Goal: Task Accomplishment & Management: Use online tool/utility

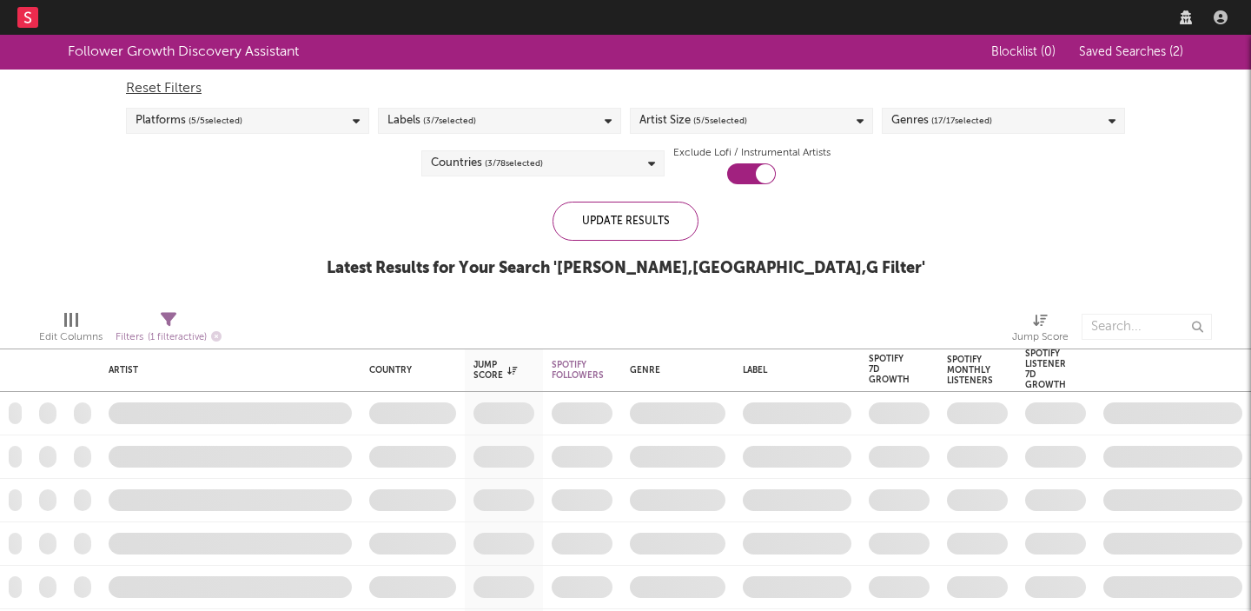
checkbox input "true"
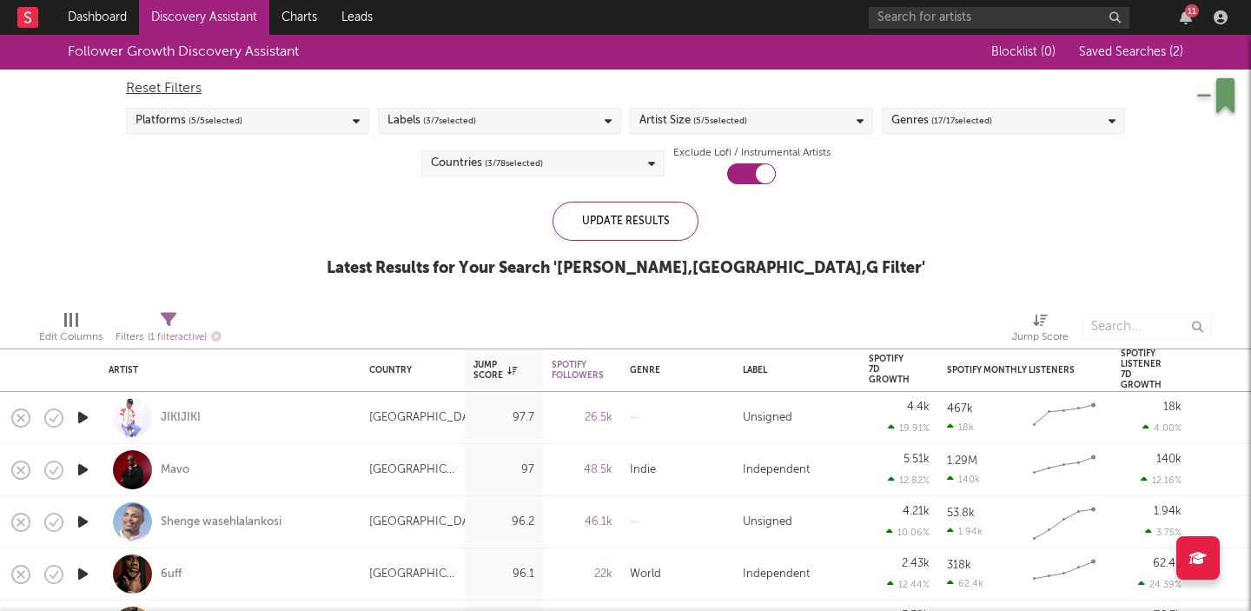
click at [42, 17] on div at bounding box center [36, 17] width 38 height 35
click at [35, 17] on rect at bounding box center [27, 17] width 21 height 21
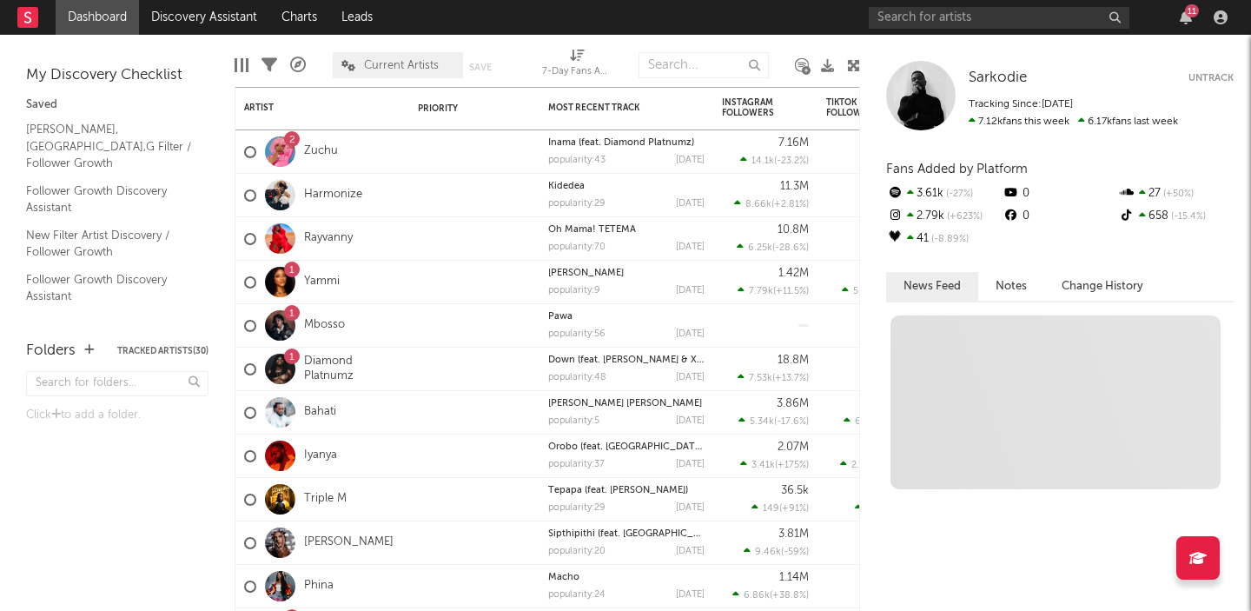
click at [34, 11] on rect at bounding box center [27, 17] width 21 height 21
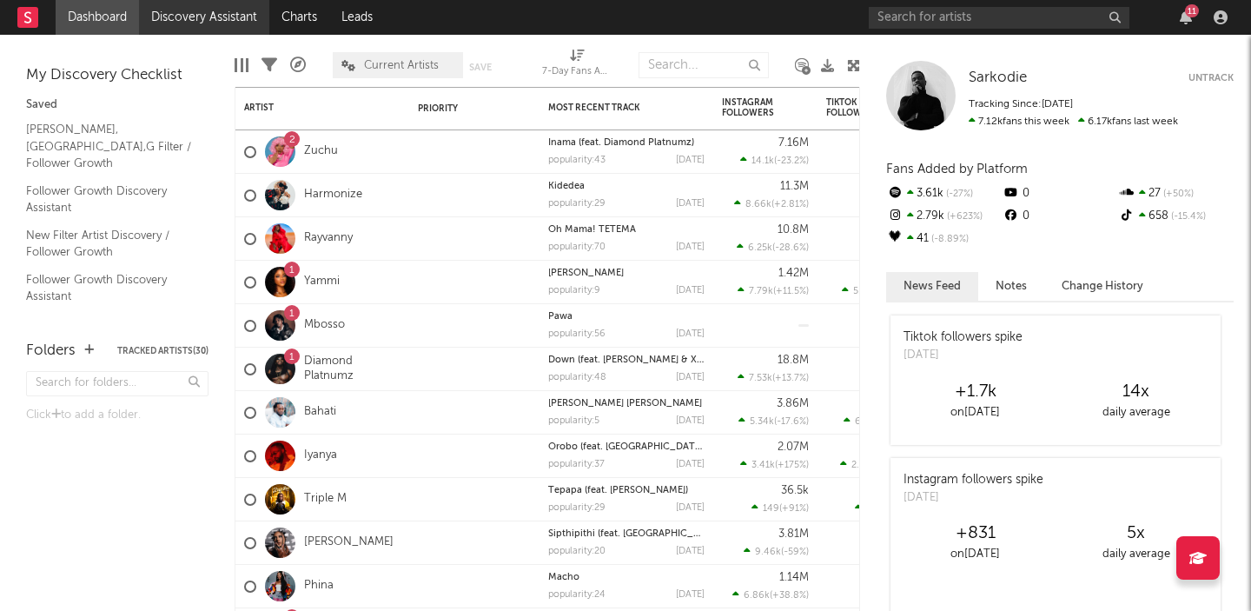
click at [182, 18] on link "Discovery Assistant" at bounding box center [204, 17] width 130 height 35
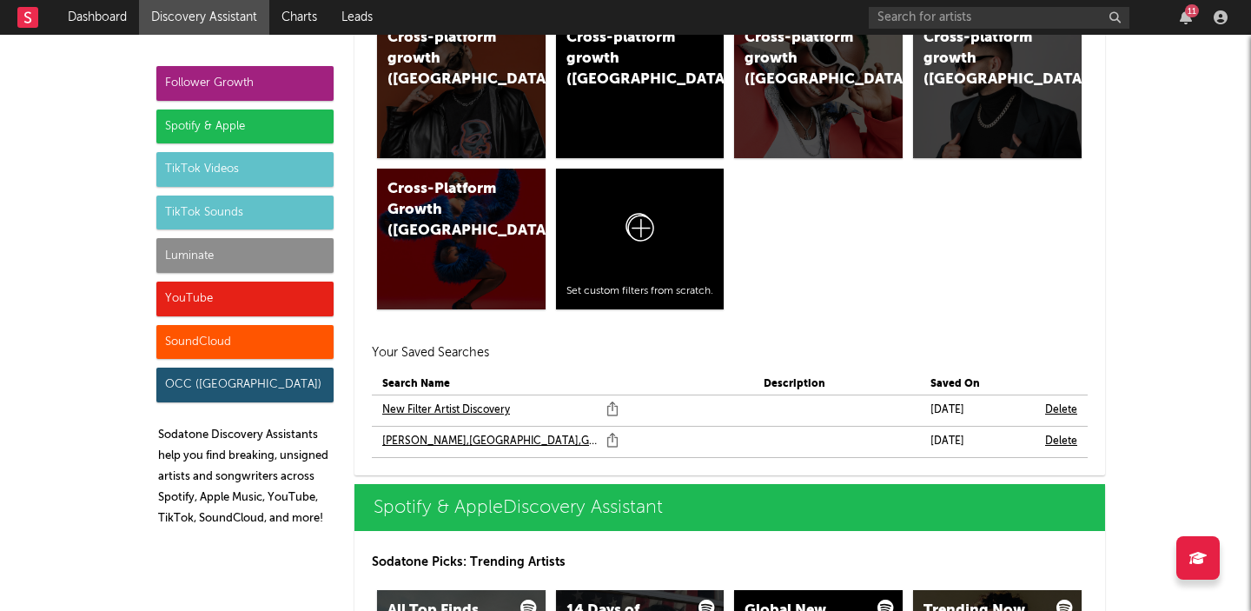
scroll to position [1413, 0]
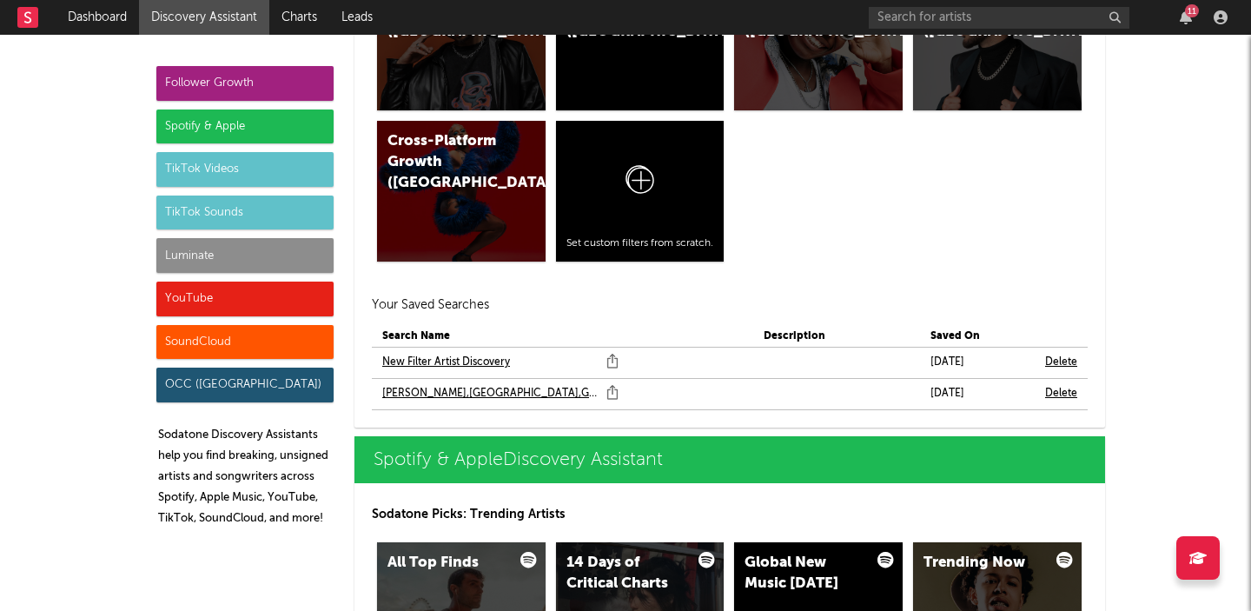
click at [450, 361] on link "New Filter Artist Discovery" at bounding box center [446, 362] width 128 height 21
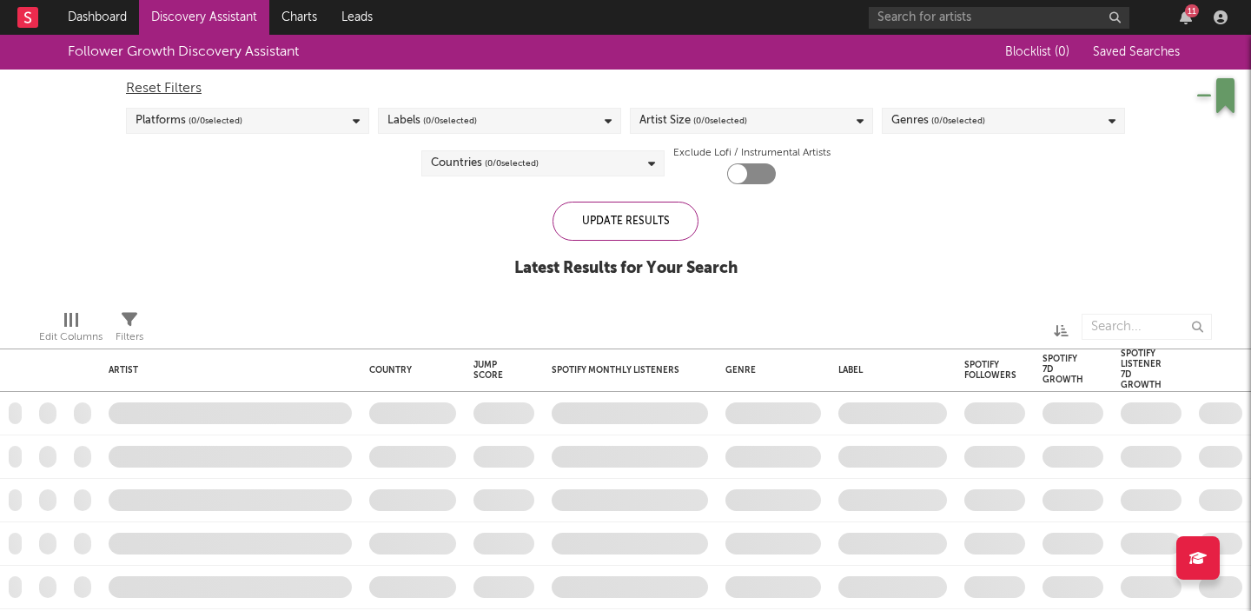
checkbox input "true"
